Goal: Transaction & Acquisition: Purchase product/service

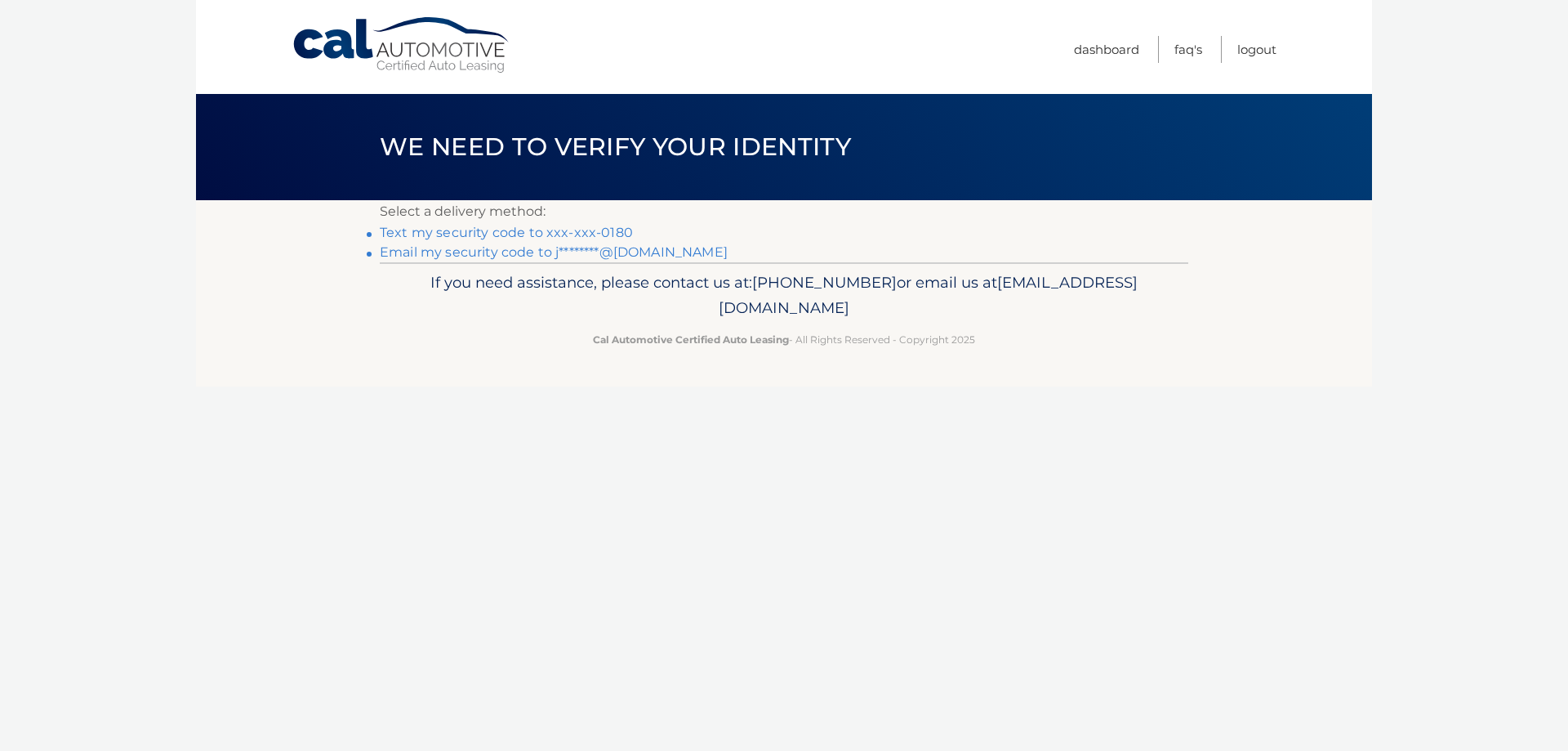
click at [518, 229] on link "Text my security code to xxx-xxx-0180" at bounding box center [506, 232] width 253 height 15
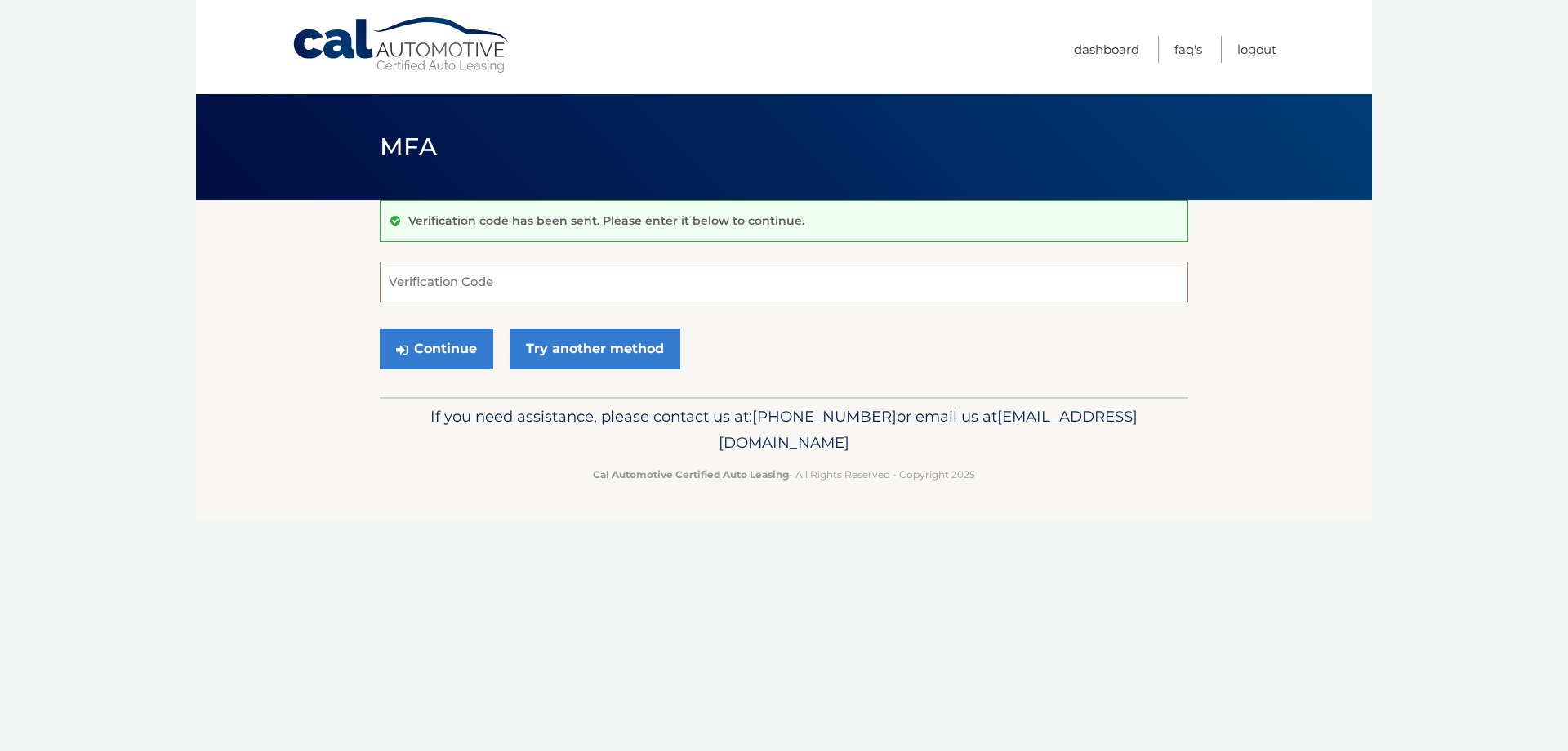
click at [490, 290] on input "Verification Code" at bounding box center [784, 281] width 809 height 41
type input "864722"
click at [461, 349] on button "Continue" at bounding box center [436, 348] width 114 height 41
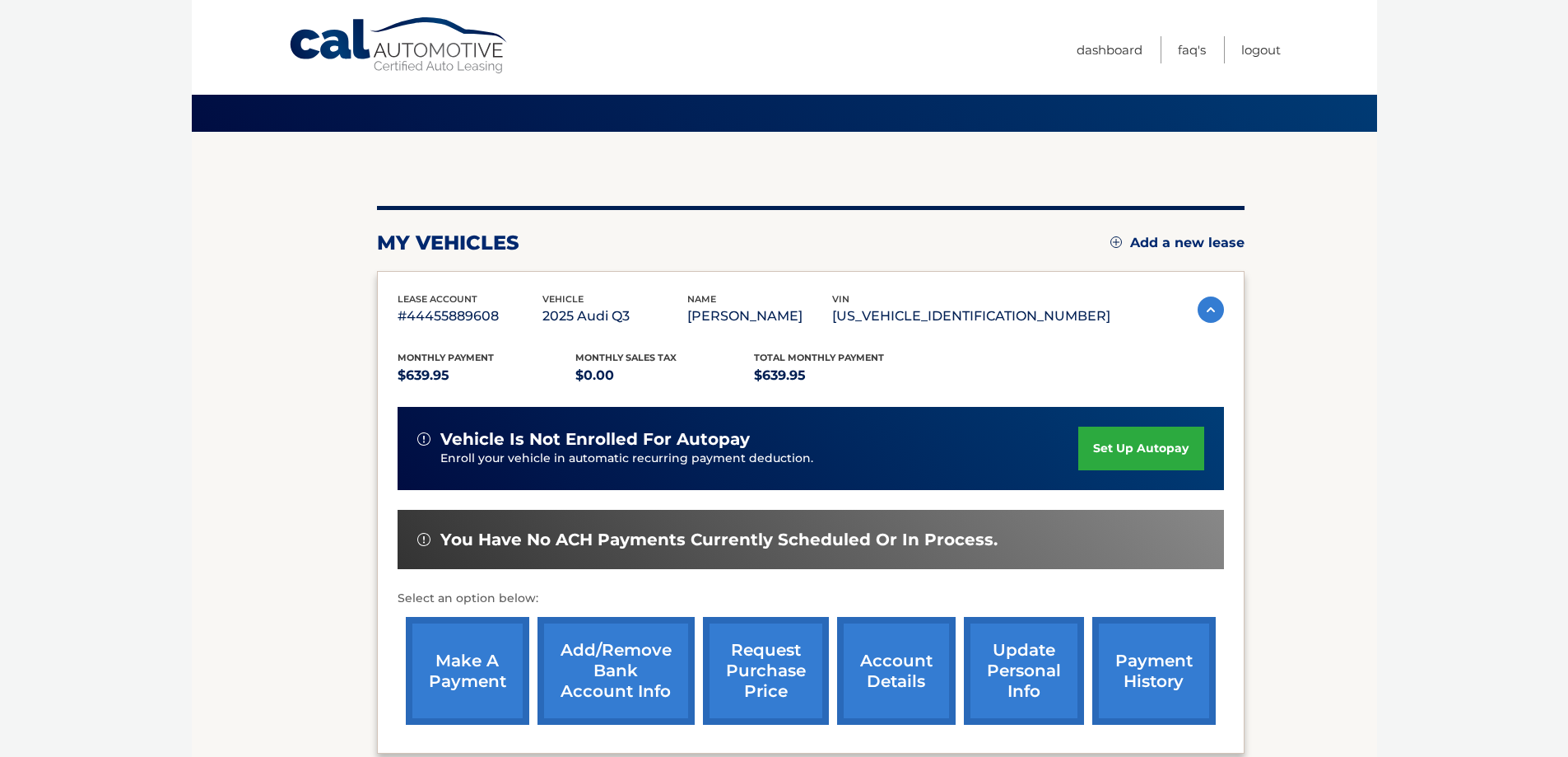
scroll to position [165, 0]
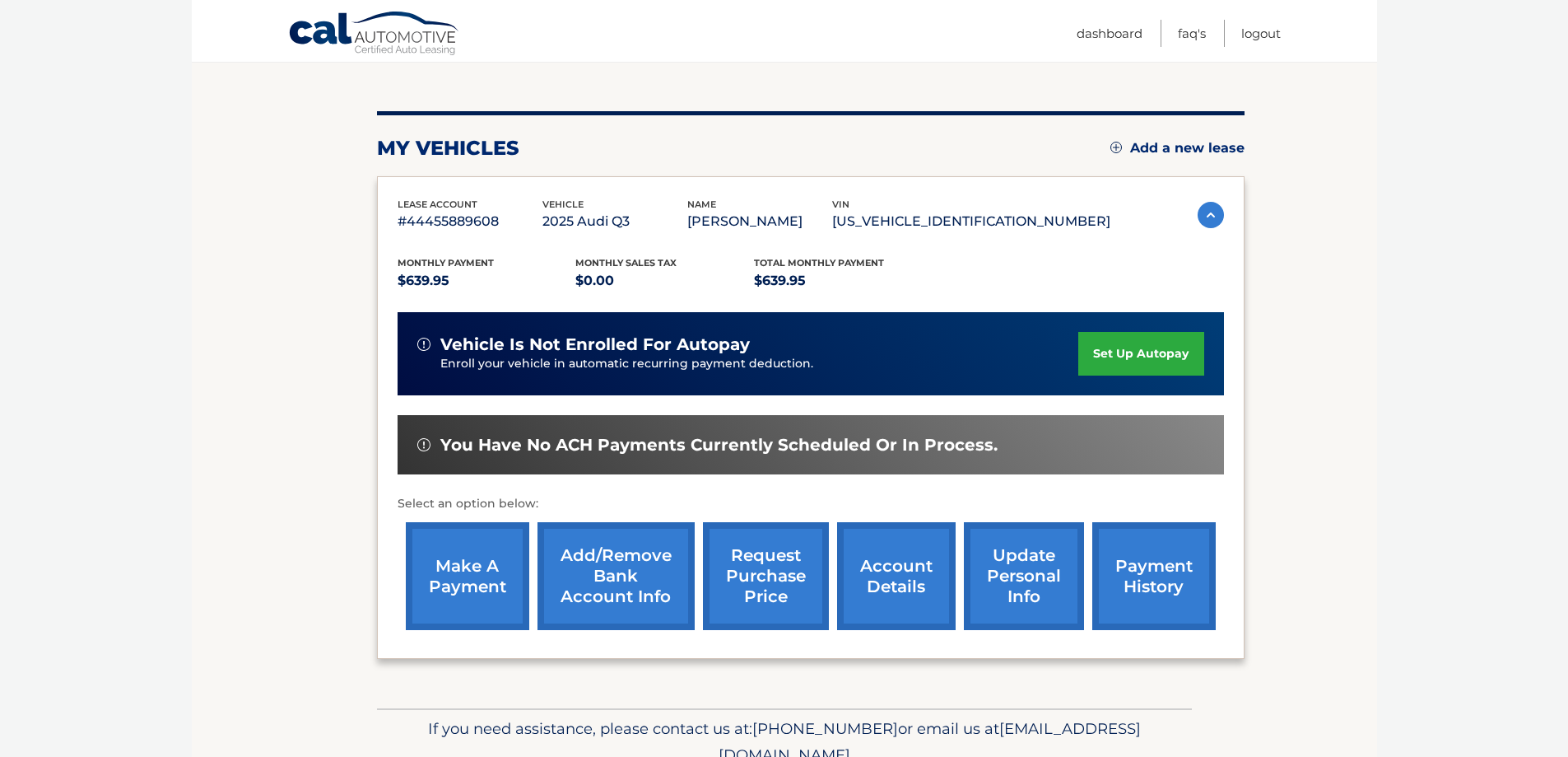
click at [469, 583] on link "make a payment" at bounding box center [467, 577] width 123 height 108
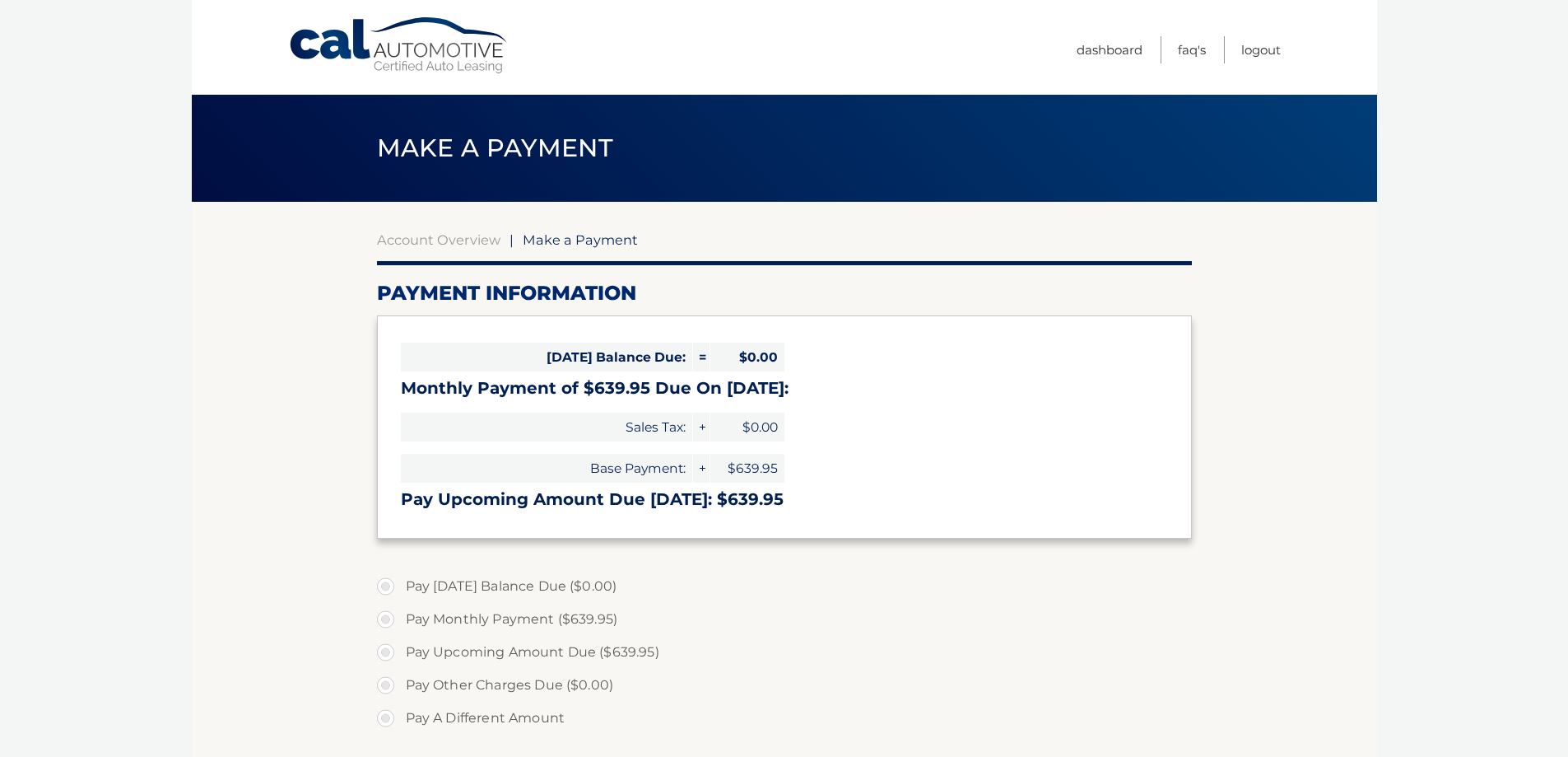
select select "YjEyODEwNGItZGRkYy00ZTkwLThhZDItNzdmOWM3ZTUxZTQ0"
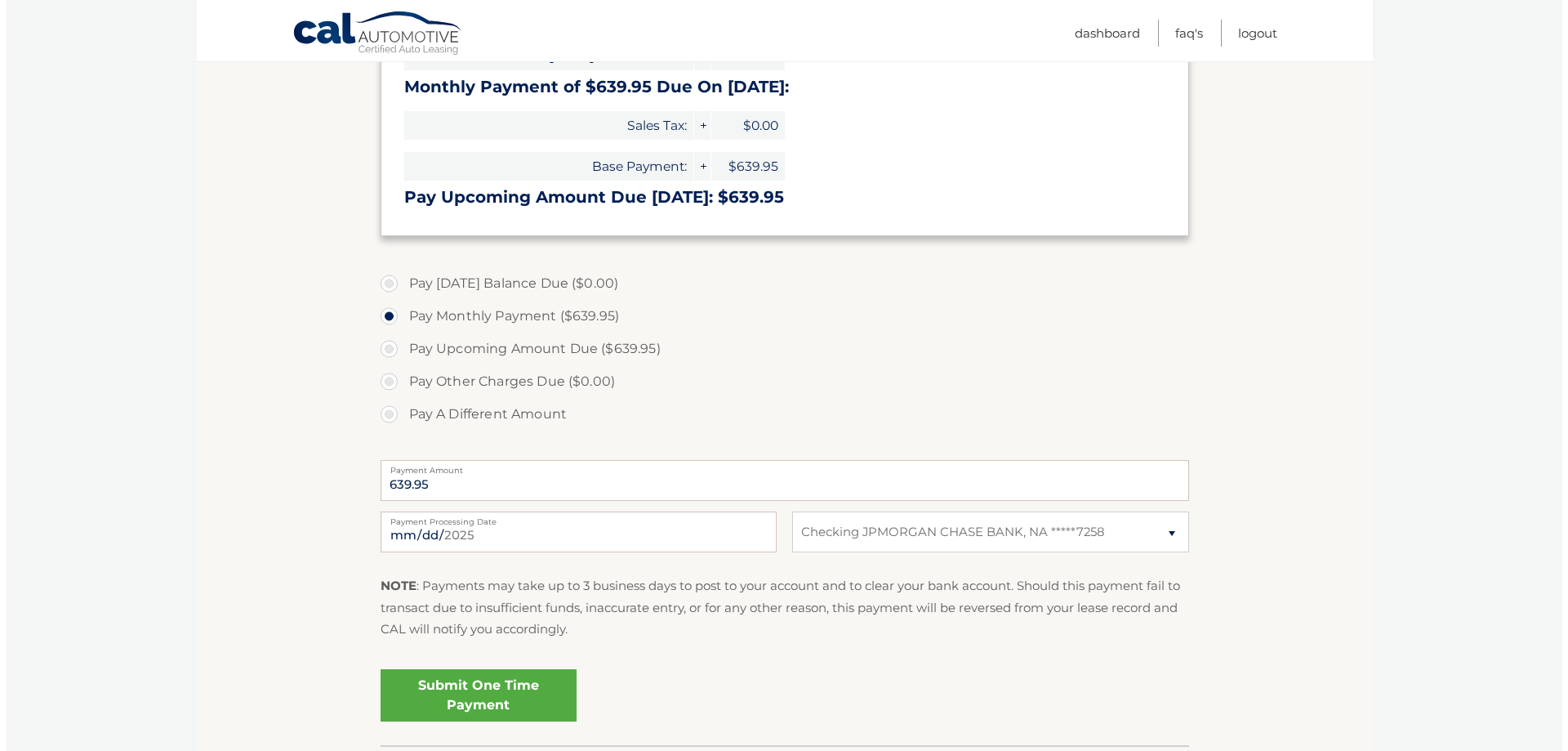
scroll to position [327, 0]
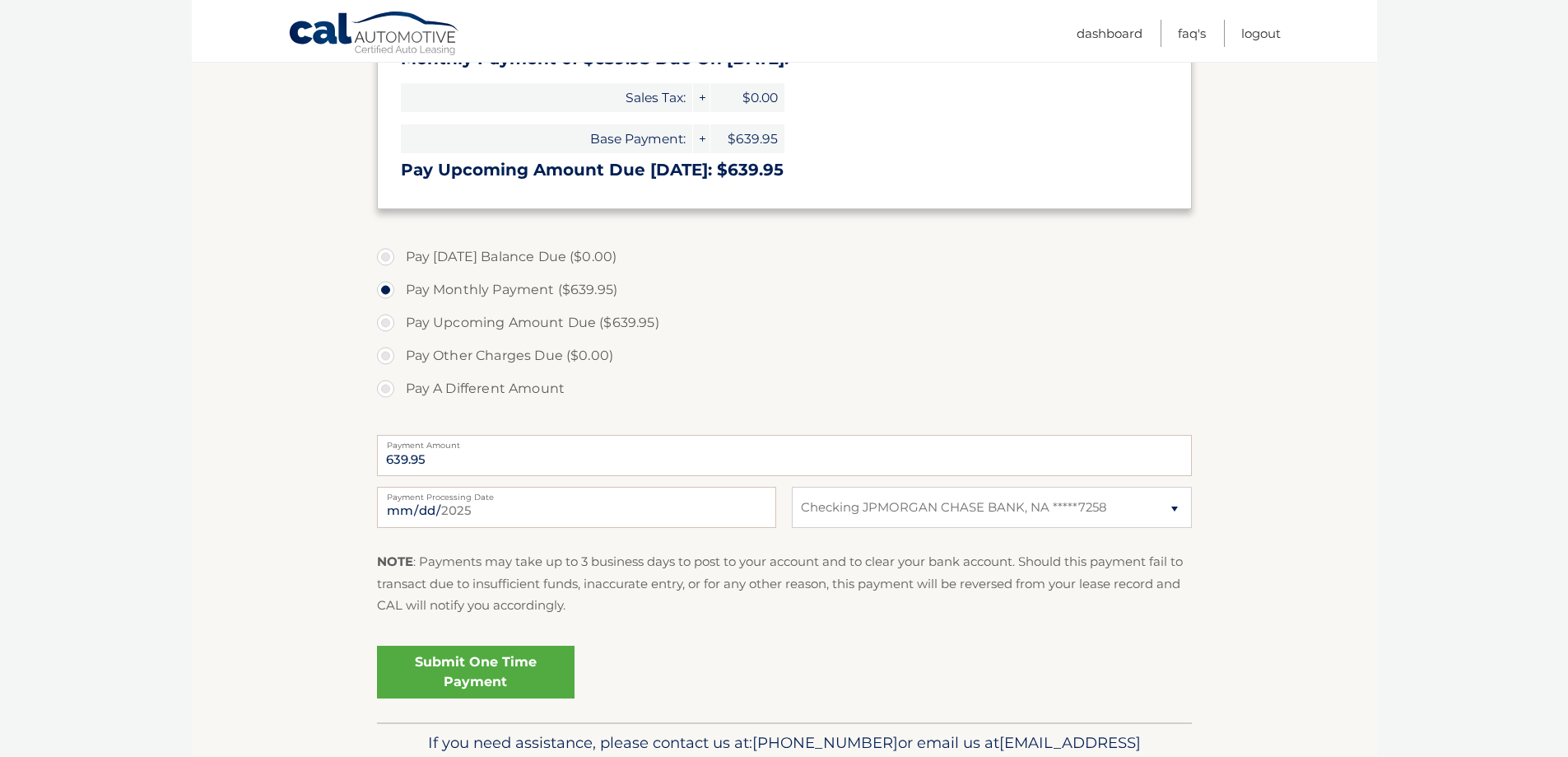
click at [483, 669] on link "Submit One Time Payment" at bounding box center [475, 672] width 198 height 53
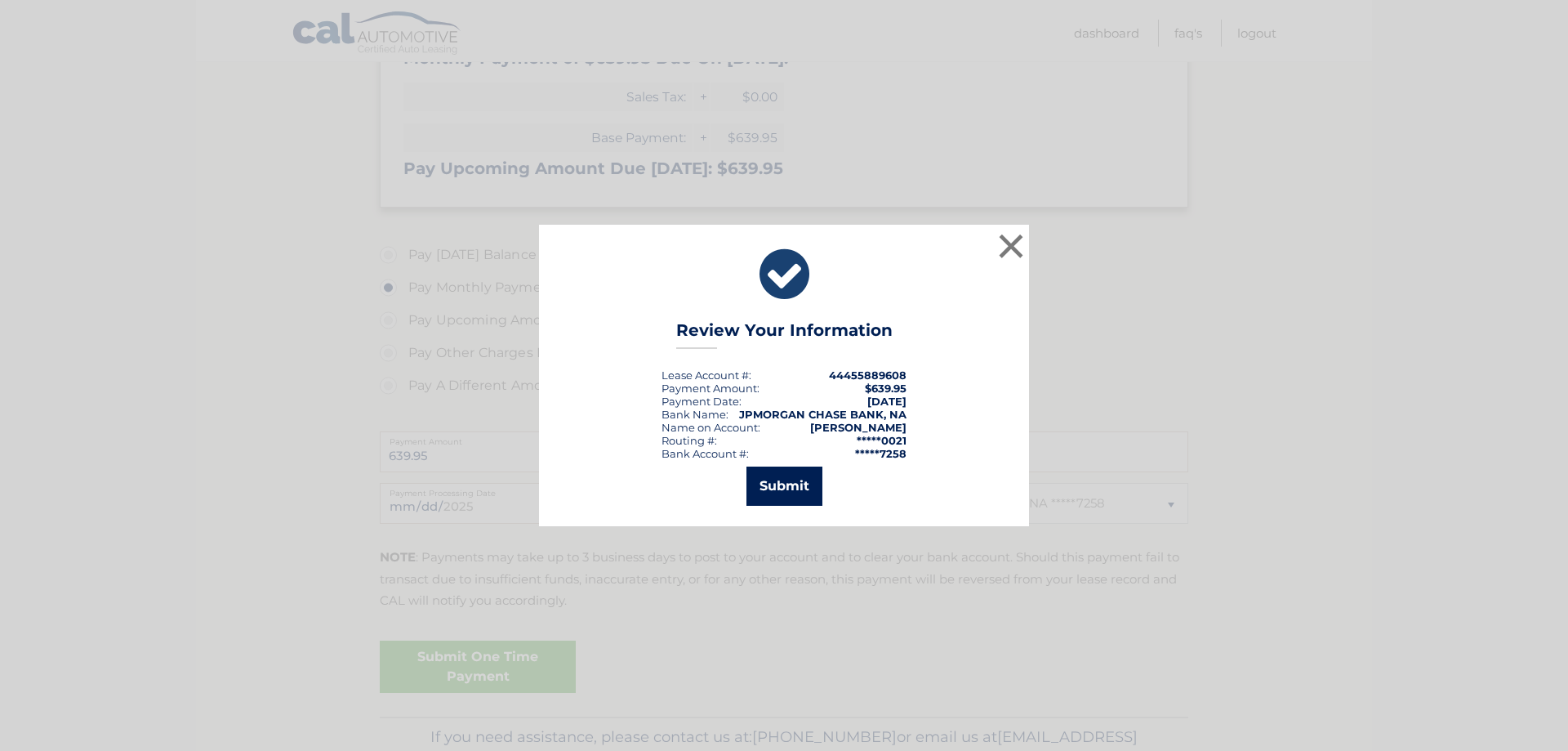
click at [778, 484] on button "Submit" at bounding box center [784, 486] width 76 height 39
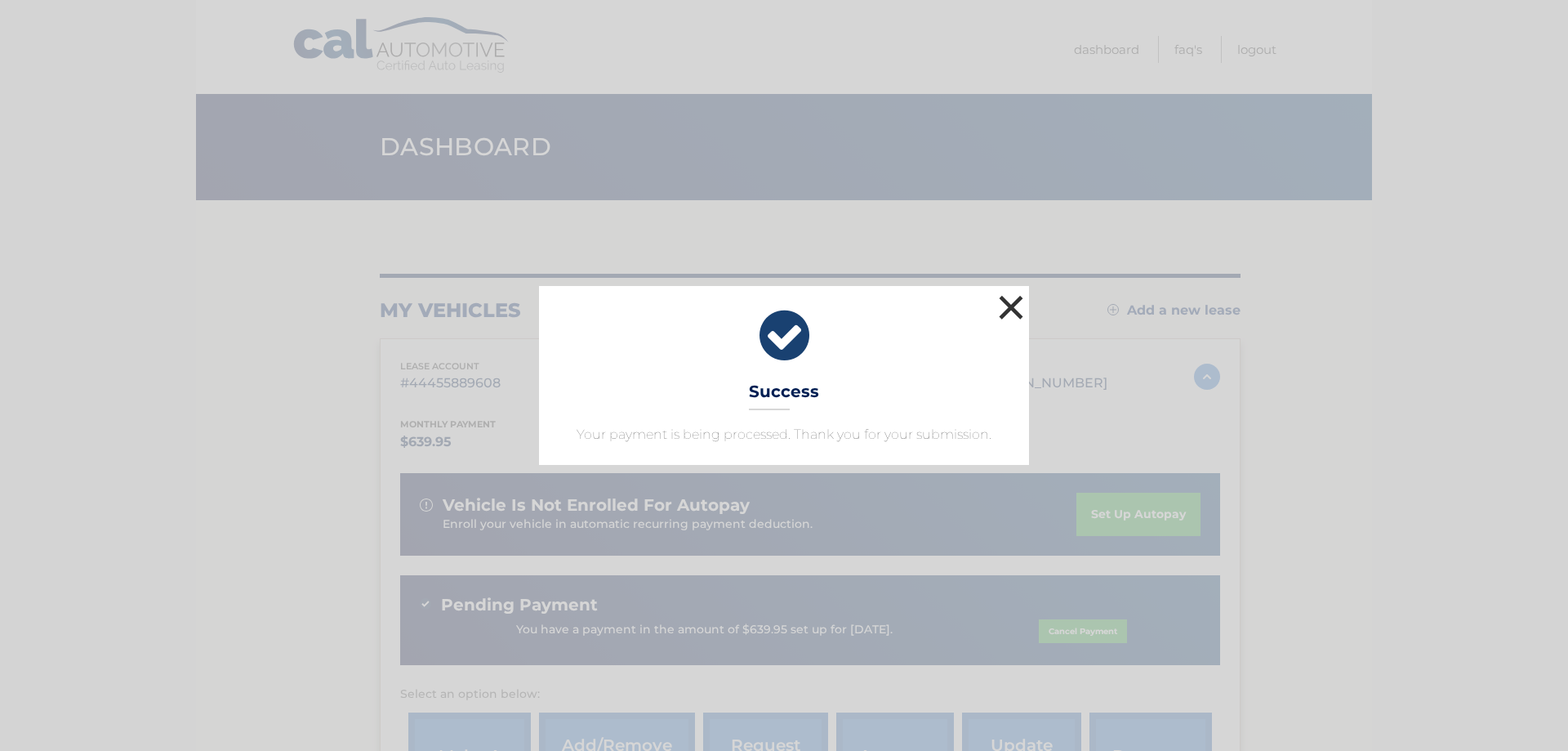
click at [1007, 300] on button "×" at bounding box center [1011, 307] width 33 height 33
